Goal: Navigation & Orientation: Find specific page/section

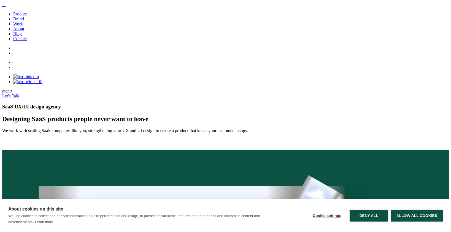
click at [23, 26] on link "Work" at bounding box center [18, 23] width 10 height 5
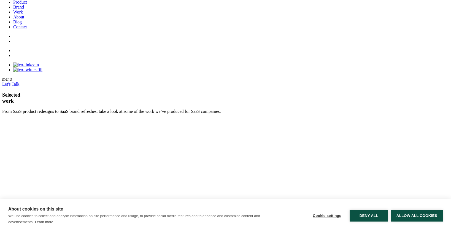
scroll to position [4, 0]
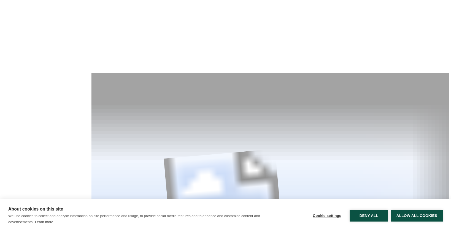
scroll to position [141, 0]
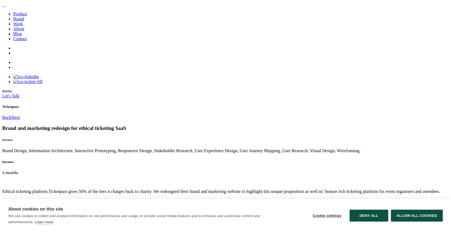
click at [23, 26] on link "Work" at bounding box center [18, 23] width 10 height 5
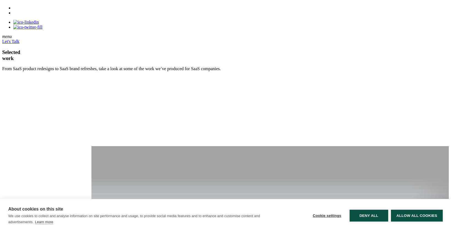
scroll to position [78, 0]
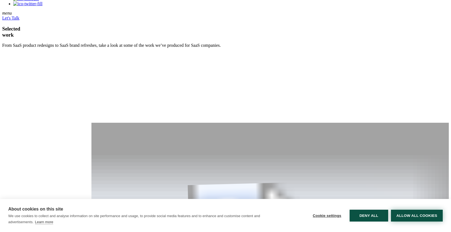
click at [410, 216] on button "Allow all cookies" at bounding box center [417, 216] width 52 height 12
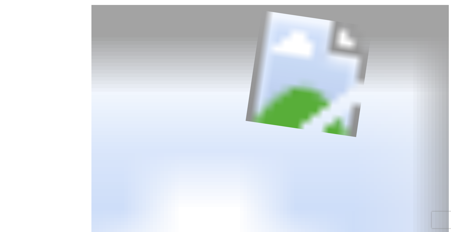
scroll to position [0, 0]
